Goal: Use online tool/utility: Utilize a website feature to perform a specific function

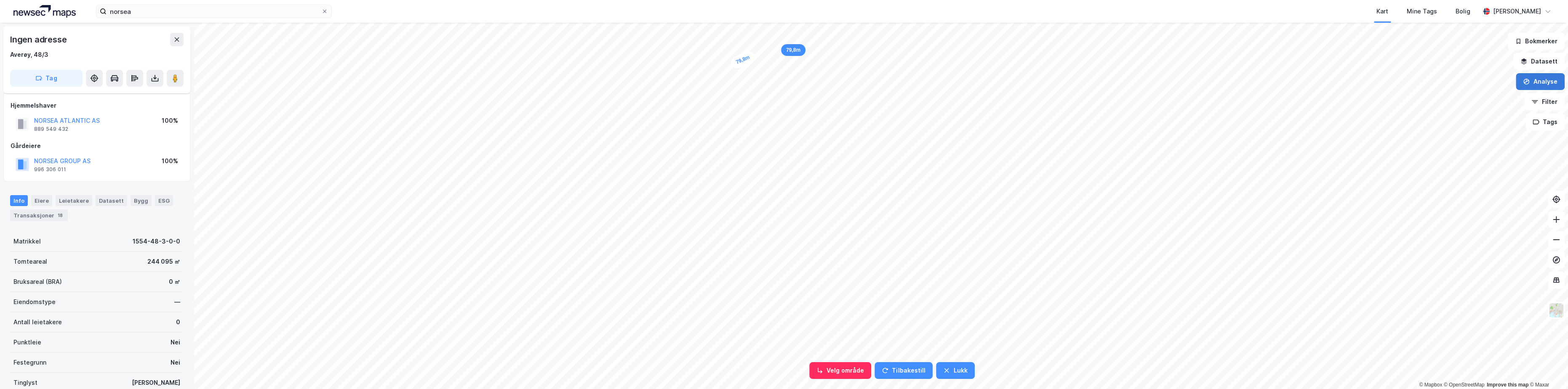
click at [1539, 78] on button "Analyse" at bounding box center [1539, 82] width 49 height 17
click at [1451, 84] on div "Mål avstand" at bounding box center [1467, 82] width 73 height 7
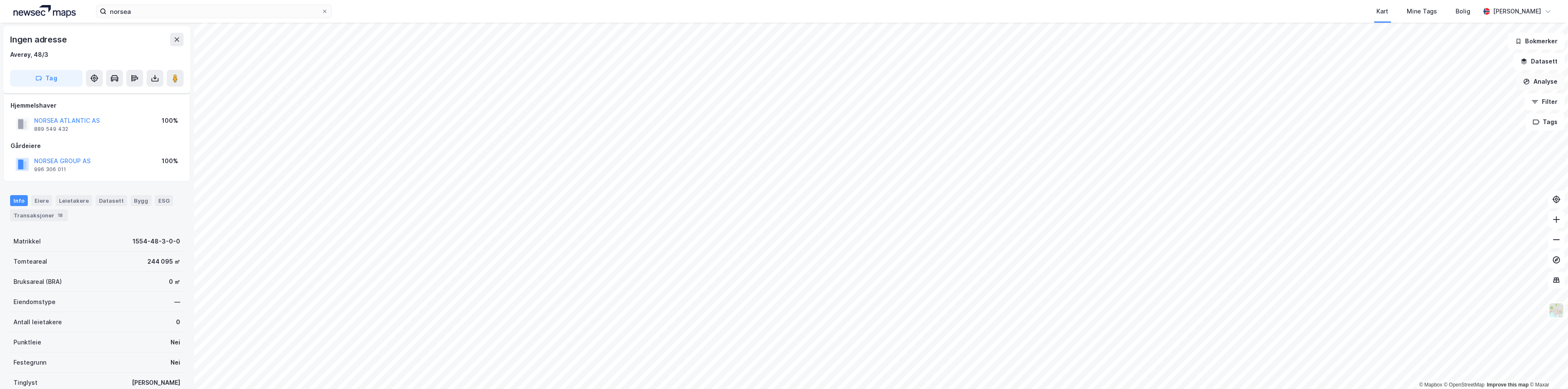
click at [1543, 79] on button "Analyse" at bounding box center [1539, 82] width 49 height 17
click at [1458, 96] on div "Tegn område" at bounding box center [1467, 99] width 73 height 7
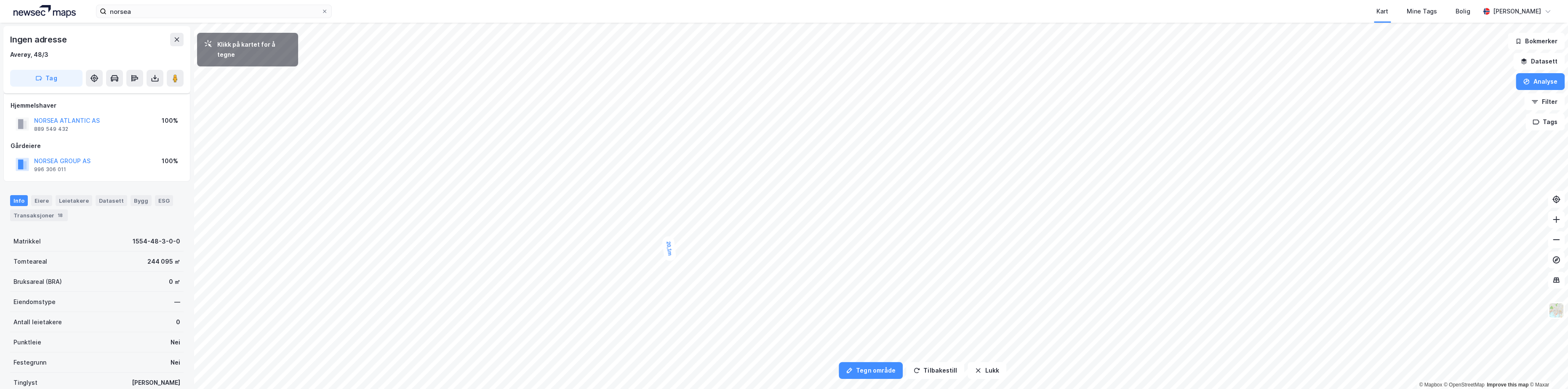
click at [667, 237] on div "20,1m" at bounding box center [668, 248] width 15 height 25
click at [666, 237] on div "20,4m" at bounding box center [668, 249] width 16 height 26
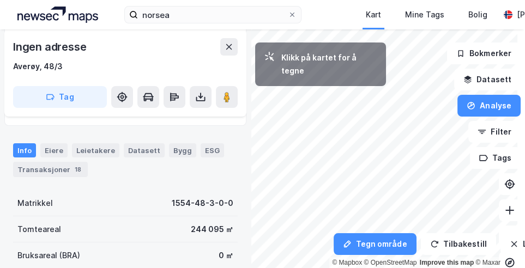
scroll to position [99, 0]
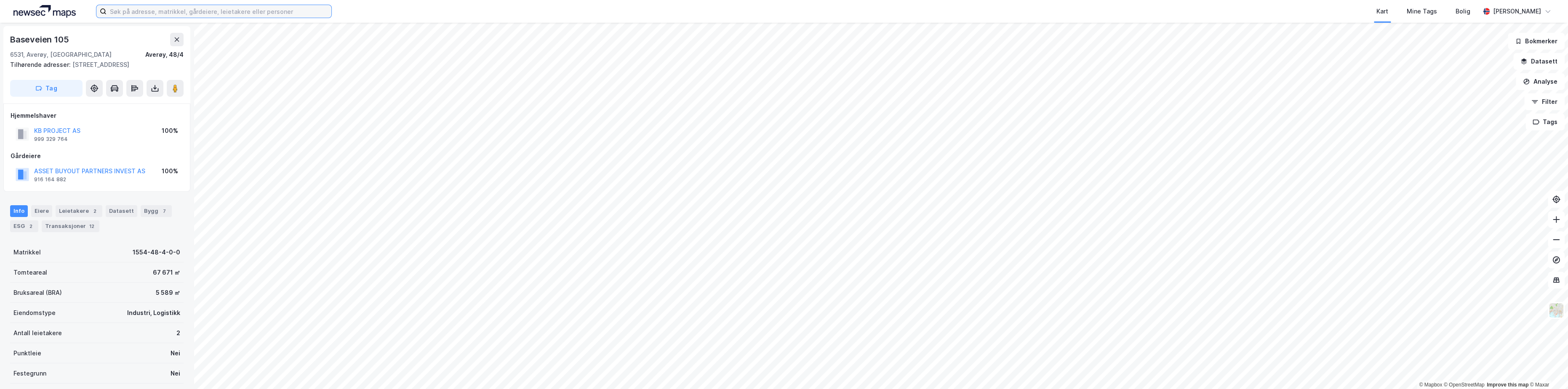
click at [182, 15] on input at bounding box center [219, 12] width 225 height 12
click at [175, 222] on div "Info Eiere Leietakere 2 Datasett Bygg 7 ESG 2 Transaksjoner 12" at bounding box center [97, 218] width 174 height 27
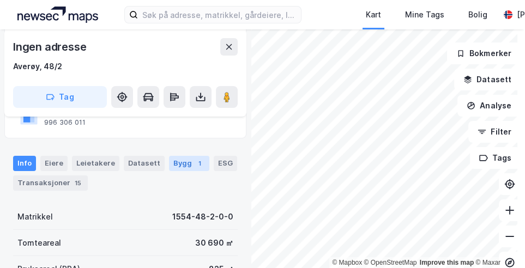
scroll to position [99, 0]
